Goal: Find specific page/section: Find specific page/section

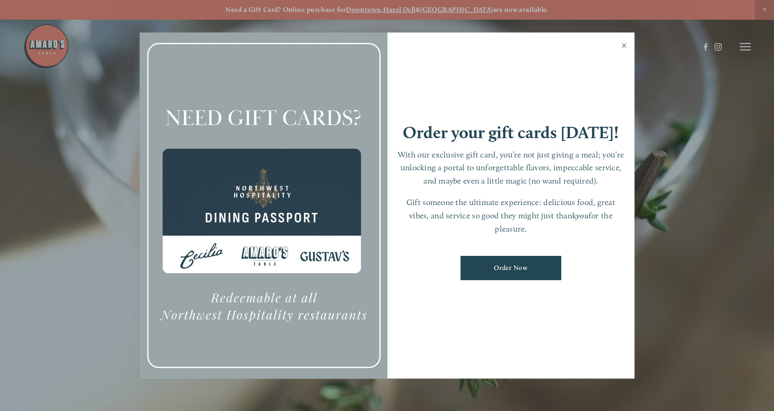
click at [626, 46] on link "Close" at bounding box center [624, 47] width 18 height 26
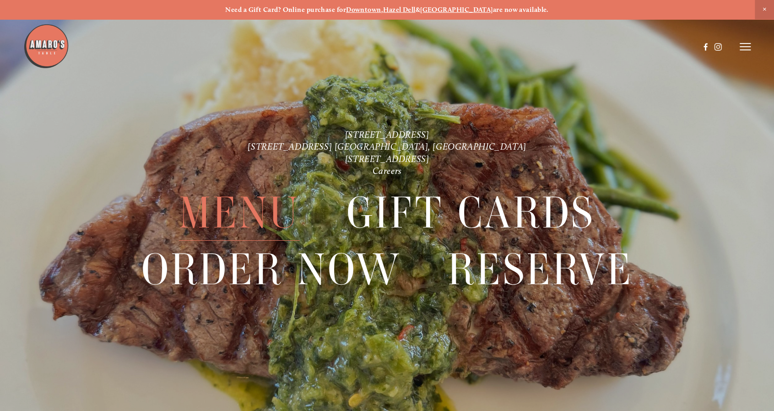
click at [232, 216] on span "Menu" at bounding box center [239, 213] width 121 height 56
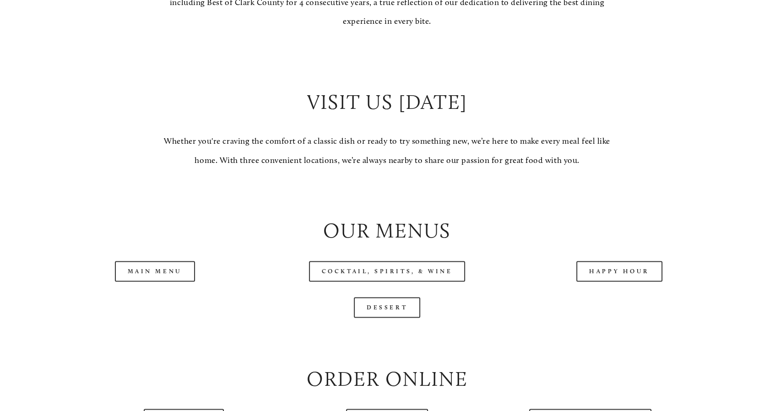
scroll to position [870, 0]
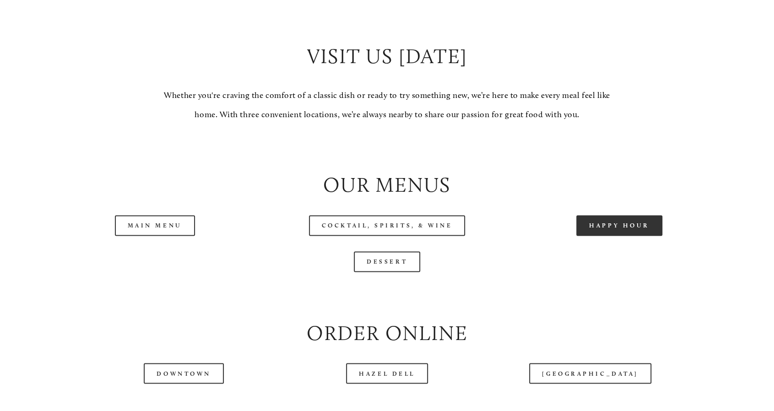
click at [647, 227] on link "Happy Hour" at bounding box center [619, 225] width 86 height 21
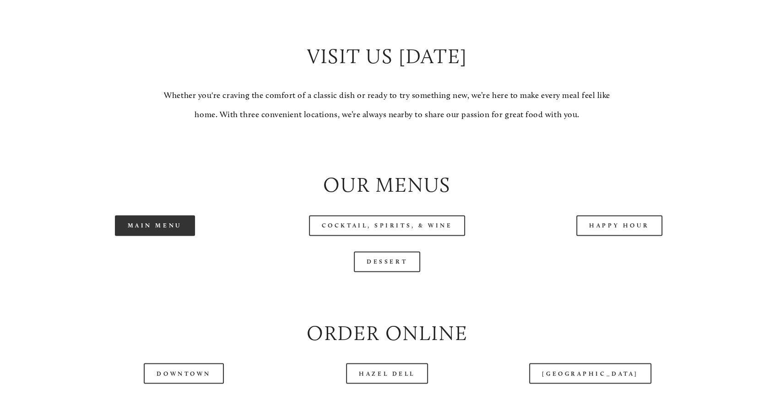
click at [171, 233] on link "Main Menu" at bounding box center [155, 225] width 80 height 21
